Goal: Information Seeking & Learning: Learn about a topic

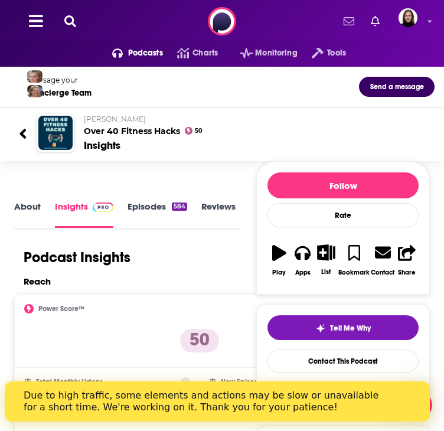
click at [120, 152] on div "Insights" at bounding box center [255, 145] width 342 height 13
click at [84, 137] on h2 "[PERSON_NAME] Over 40 Fitness Hacks" at bounding box center [255, 126] width 342 height 22
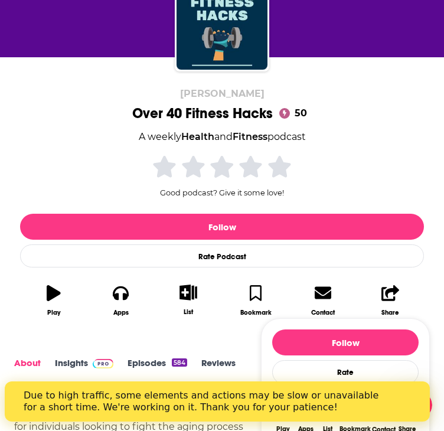
scroll to position [296, 0]
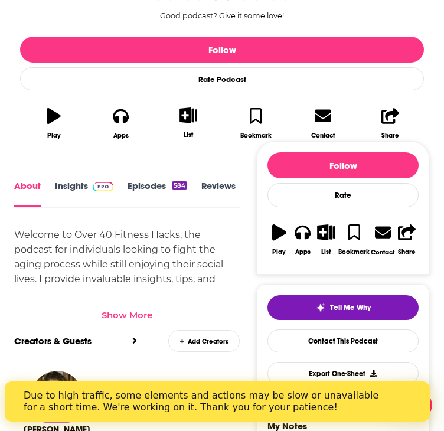
click at [70, 183] on link "Insights" at bounding box center [84, 194] width 59 height 26
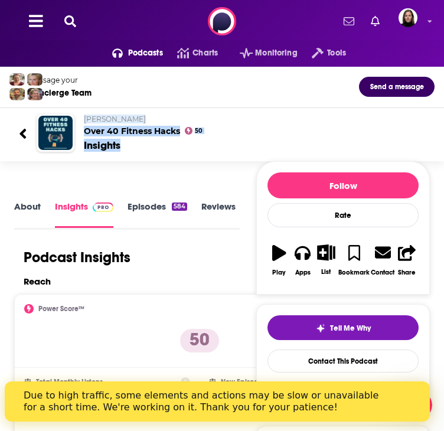
drag, startPoint x: 137, startPoint y: 173, endPoint x: 82, endPoint y: 141, distance: 63.6
click at [82, 141] on div "[PERSON_NAME] Over 40 Fitness Hacks 50 Insights" at bounding box center [222, 133] width 426 height 57
copy div "[PERSON_NAME] Over 40 Fitness Hacks 50 Insights"
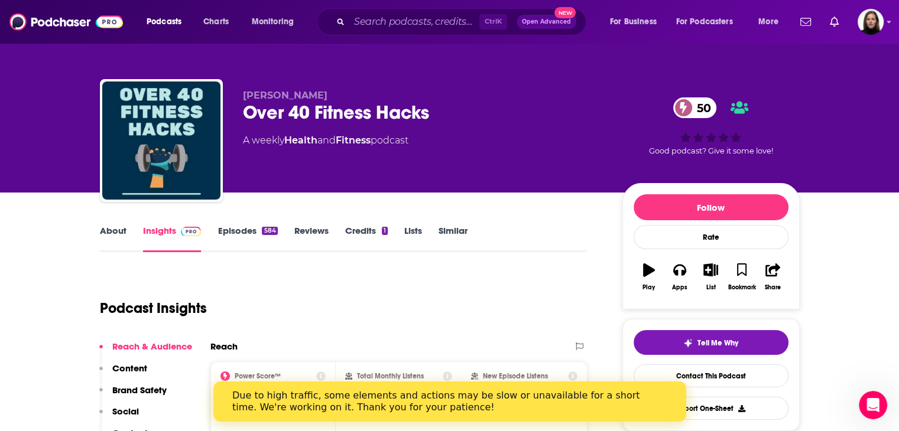
click at [116, 232] on link "About" at bounding box center [113, 238] width 27 height 27
click at [369, 21] on input "Search podcasts, credits, & more..." at bounding box center [414, 21] width 130 height 19
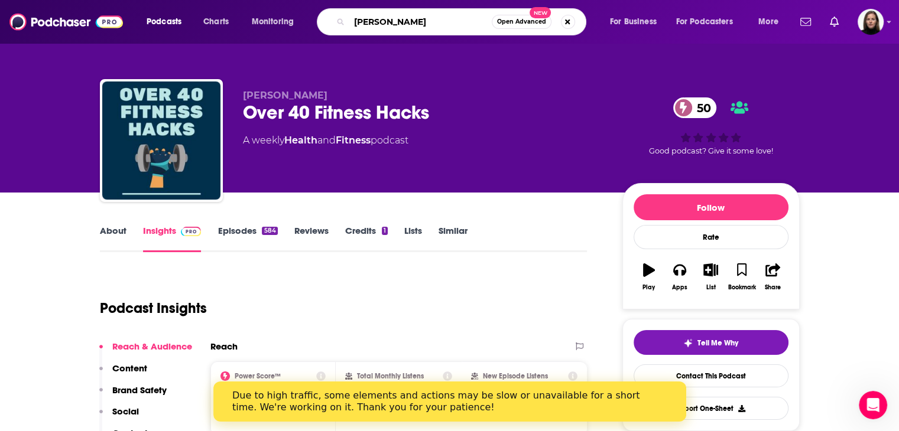
type input "[PERSON_NAME]"
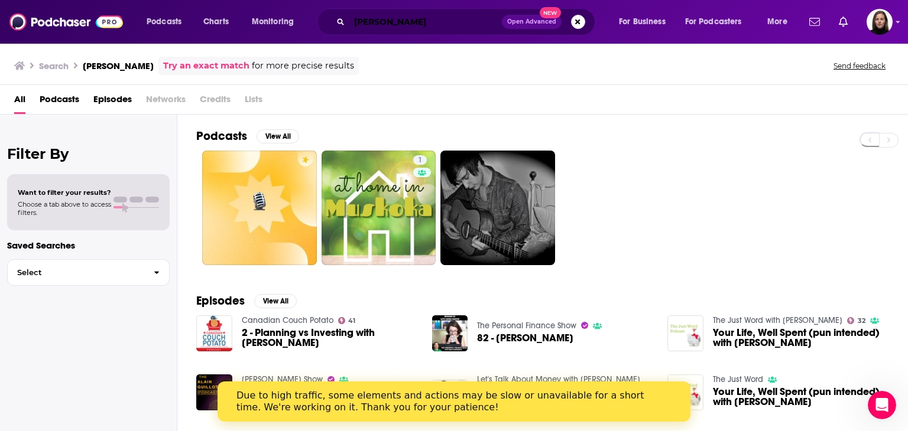
click at [444, 16] on input "[PERSON_NAME]" at bounding box center [425, 21] width 152 height 19
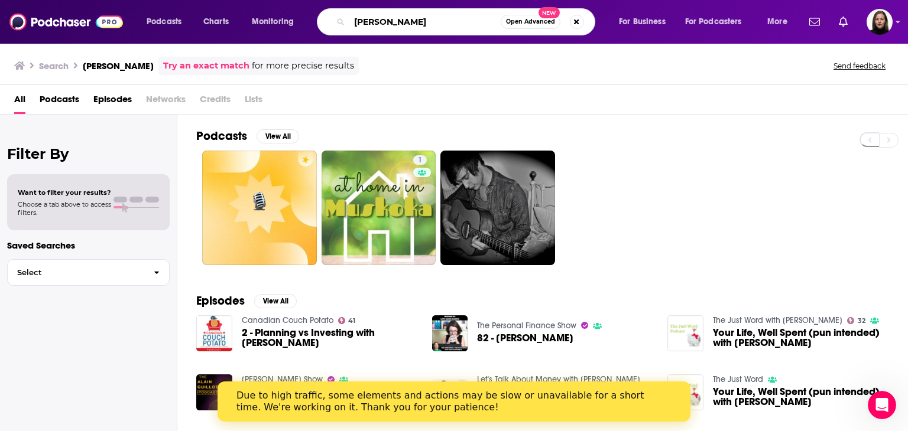
drag, startPoint x: 456, startPoint y: 20, endPoint x: 297, endPoint y: 24, distance: 159.1
click at [298, 24] on div "Podcasts Charts Monitoring [PERSON_NAME] Open Advanced New For Business For Pod…" at bounding box center [468, 21] width 660 height 27
paste input "[PERSON_NAME] on mold toxicity"
type input "[PERSON_NAME] on mold toxicity"
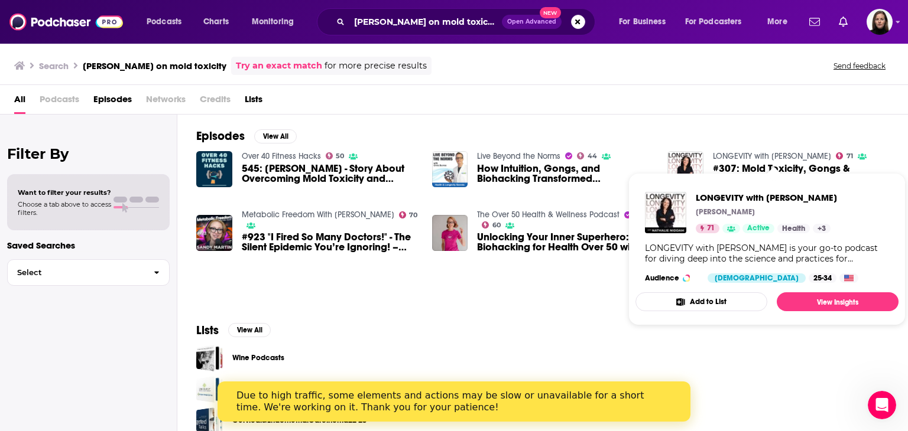
click at [444, 154] on link "LONGEVITY with [PERSON_NAME]" at bounding box center [772, 156] width 118 height 10
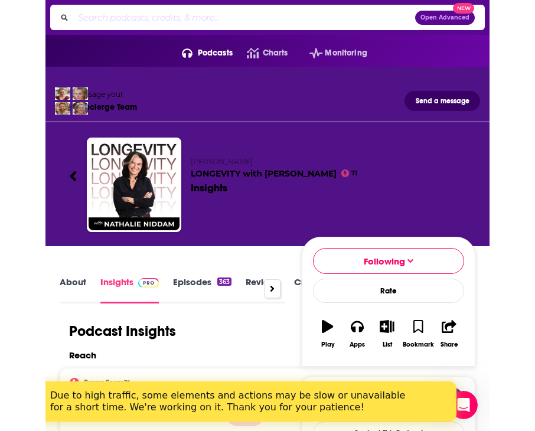
scroll to position [0, 26]
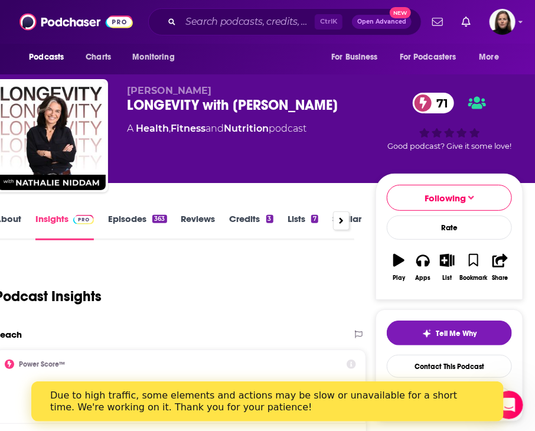
click at [17, 223] on link "About" at bounding box center [8, 226] width 27 height 27
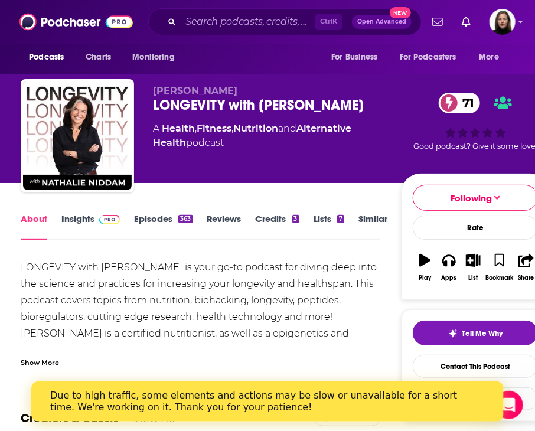
click at [50, 358] on div "Show More" at bounding box center [40, 361] width 38 height 11
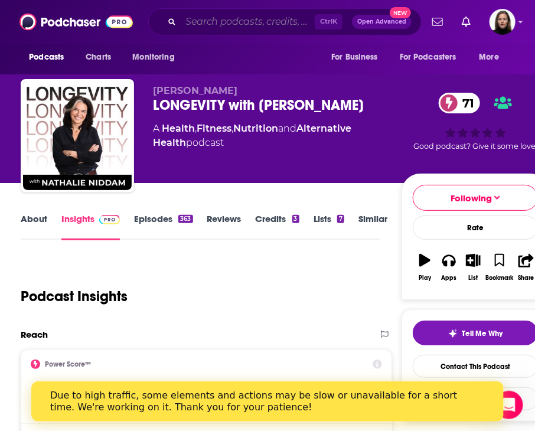
click at [190, 27] on input "Search podcasts, credits, & more..." at bounding box center [248, 21] width 134 height 19
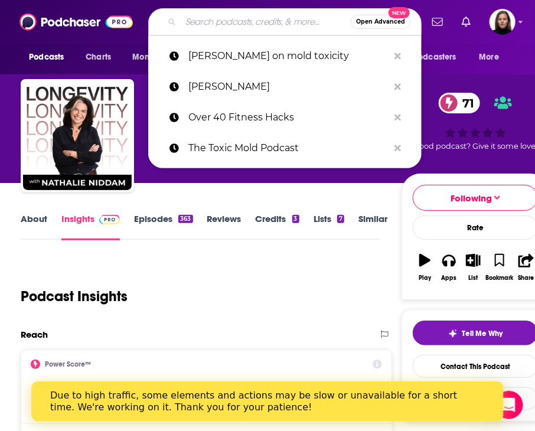
paste input "The Neuro Health Broadcast –"
type input "The Neuro Health Broadcast –"
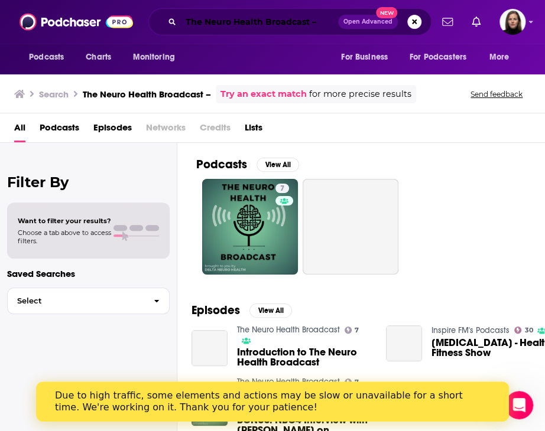
click at [324, 24] on input "The Neuro Health Broadcast –" at bounding box center [259, 21] width 157 height 19
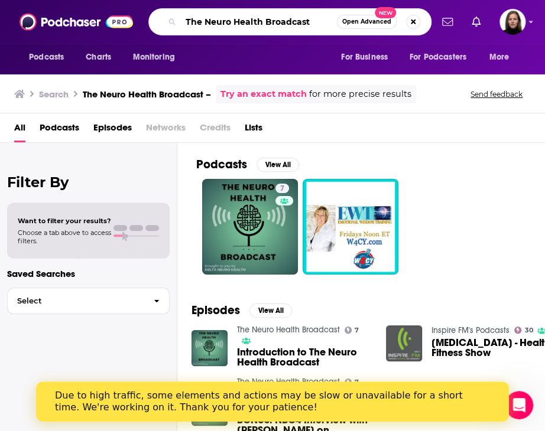
type input "The Neuro Health Broadcast"
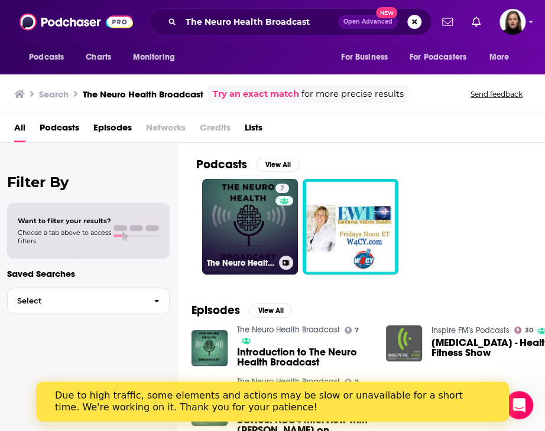
click at [246, 236] on link "7 The Neuro Health Broadcast" at bounding box center [250, 227] width 96 height 96
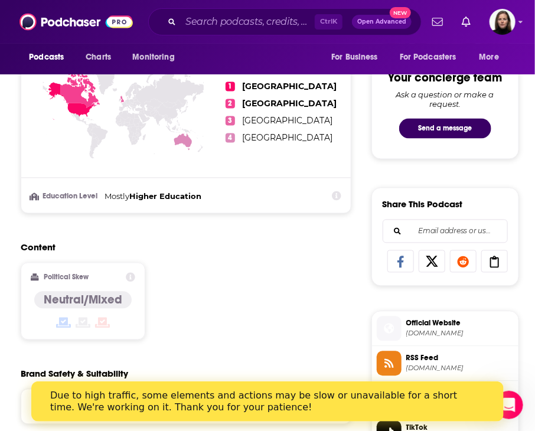
scroll to position [827, 0]
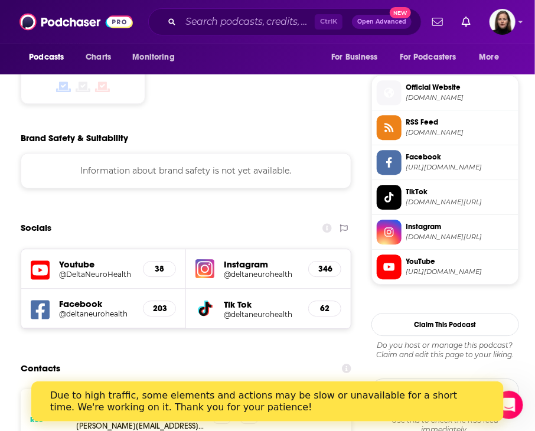
click at [425, 98] on span "[DOMAIN_NAME]" at bounding box center [461, 97] width 108 height 9
click at [430, 233] on span "[DOMAIN_NAME][URL]" at bounding box center [461, 237] width 108 height 9
click at [418, 270] on span "[URL][DOMAIN_NAME]" at bounding box center [461, 272] width 108 height 9
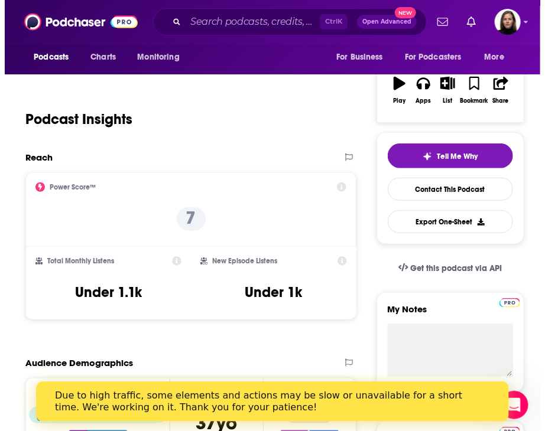
scroll to position [0, 0]
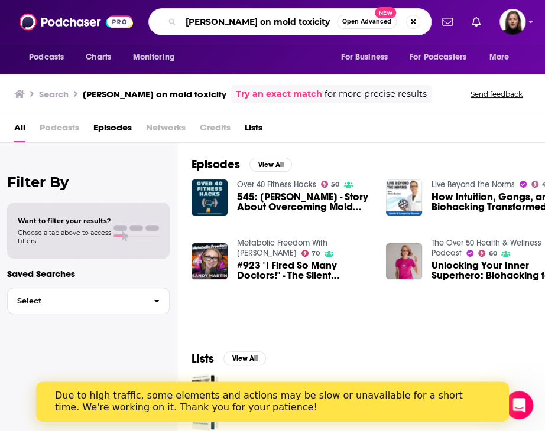
click at [278, 24] on input "[PERSON_NAME] on mold toxicity" at bounding box center [259, 21] width 156 height 19
click at [209, 30] on input "[PERSON_NAME] on mold toxicity" at bounding box center [259, 21] width 156 height 19
drag, startPoint x: 190, startPoint y: 21, endPoint x: 89, endPoint y: 27, distance: 100.6
click at [90, 27] on div "Podcasts Charts Monitoring [PERSON_NAME] on mold toxicity Open Advanced New For…" at bounding box center [272, 22] width 545 height 44
paste input "Hidden Threats: Understanding Mold in [GEOGRAPHIC_DATA] Homes"
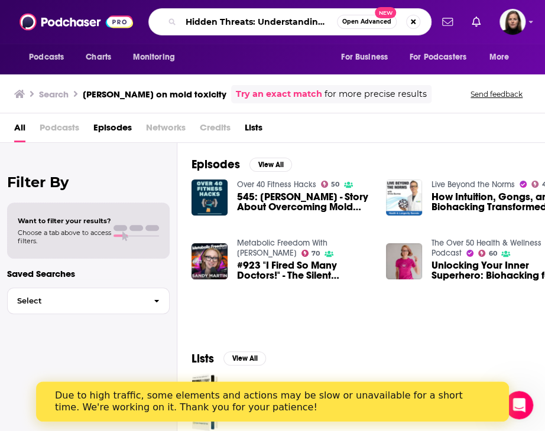
scroll to position [0, 91]
type input "Hidden Threats: Understanding Mold in [GEOGRAPHIC_DATA] Homes"
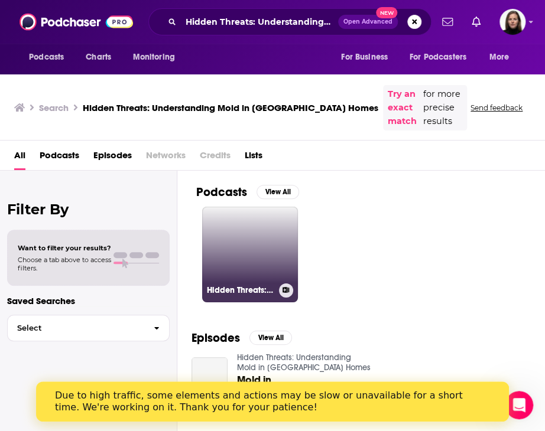
click at [279, 243] on link "Hidden Threats: Understanding Mold in [GEOGRAPHIC_DATA] Homes" at bounding box center [250, 255] width 96 height 96
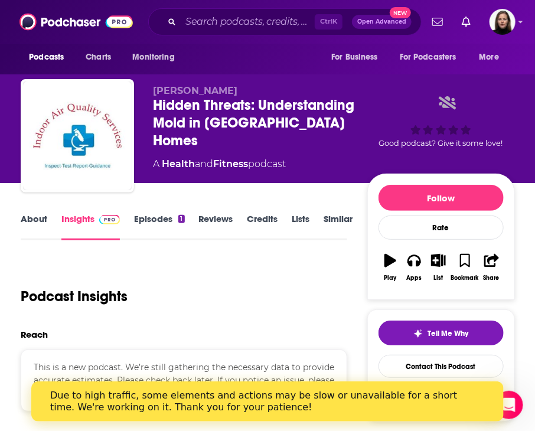
click at [178, 222] on div "1" at bounding box center [181, 219] width 6 height 8
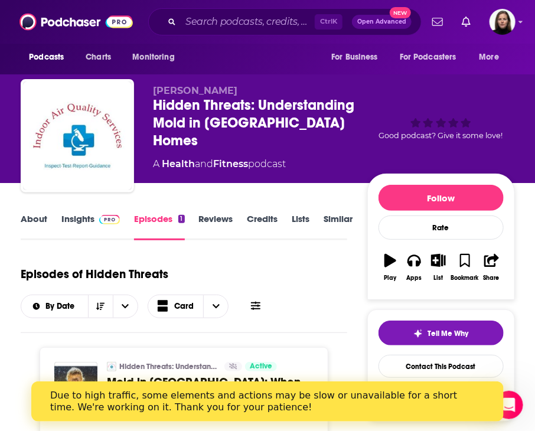
click at [81, 220] on link "Insights" at bounding box center [90, 226] width 59 height 27
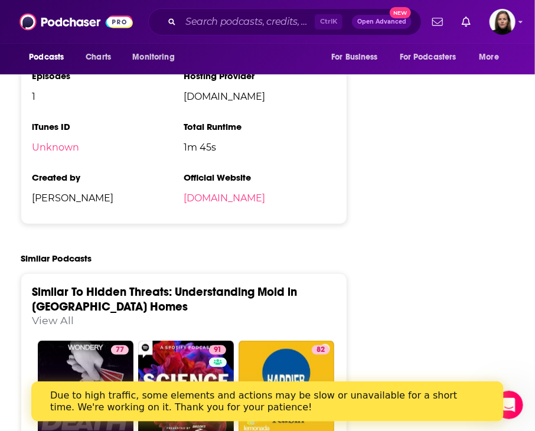
scroll to position [1714, 0]
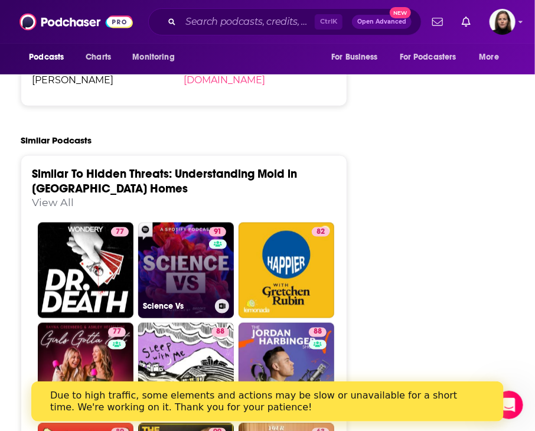
click at [179, 265] on link "91 Science Vs" at bounding box center [186, 271] width 96 height 96
type input "[URL][DOMAIN_NAME]"
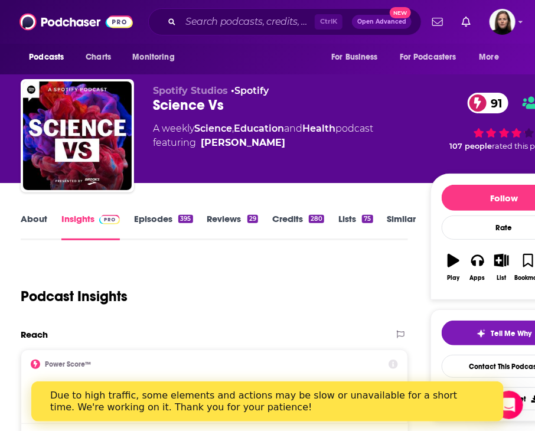
click at [32, 222] on link "About" at bounding box center [34, 226] width 27 height 27
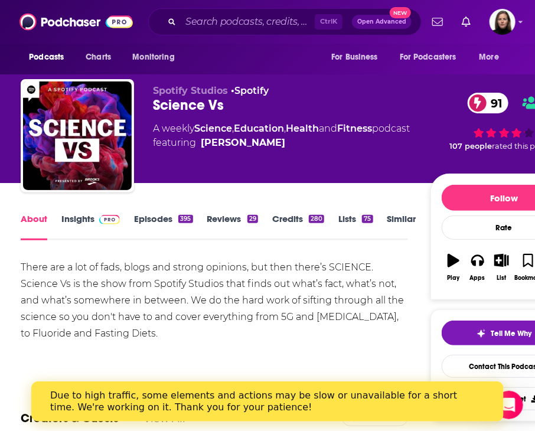
click at [80, 222] on link "Insights" at bounding box center [90, 226] width 59 height 27
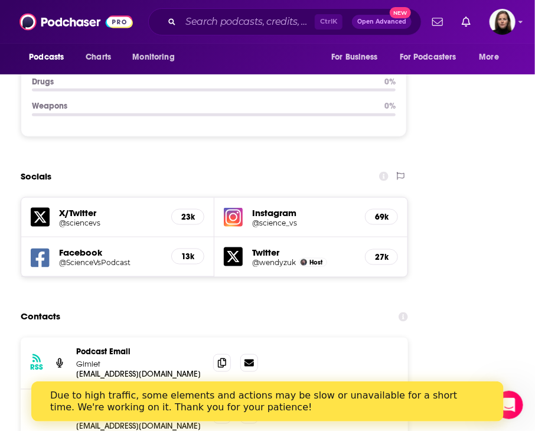
scroll to position [1714, 0]
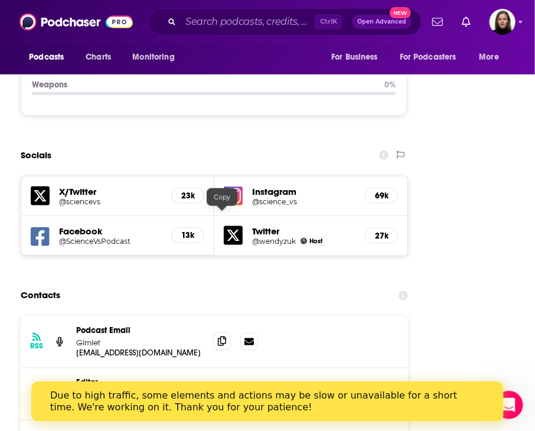
click at [223, 337] on icon at bounding box center [222, 341] width 8 height 9
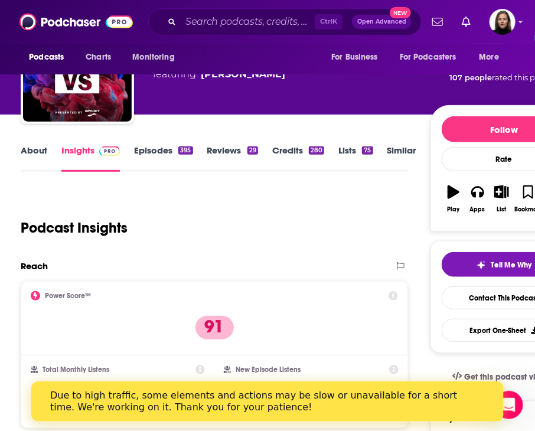
scroll to position [0, 0]
